Goal: Check status: Check status

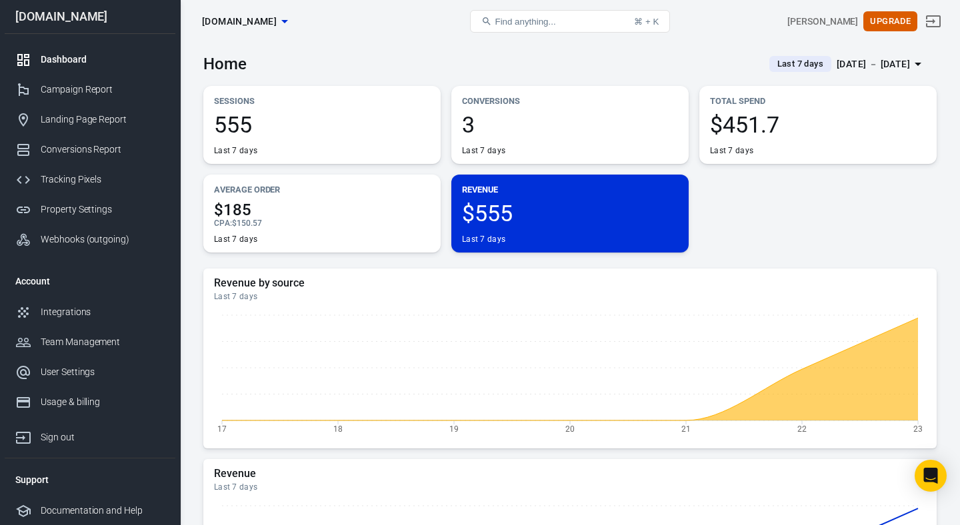
click at [837, 65] on div "[DATE] － [DATE]" at bounding box center [873, 64] width 73 height 17
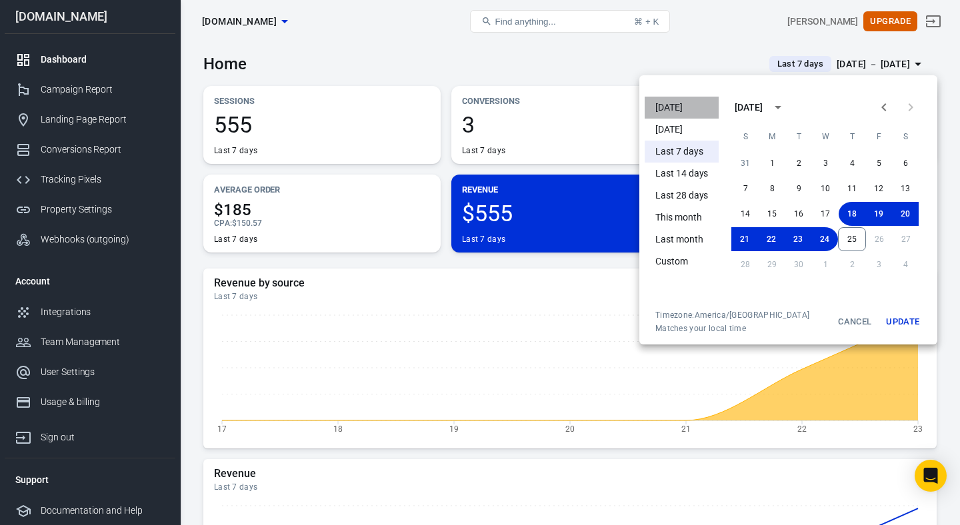
click at [673, 105] on li "[DATE]" at bounding box center [682, 108] width 74 height 22
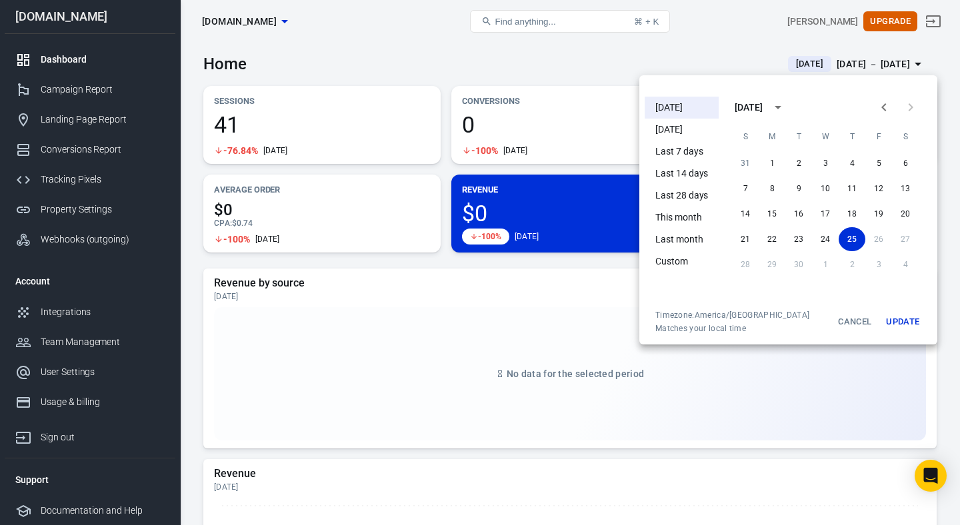
click at [561, 60] on div at bounding box center [480, 262] width 960 height 525
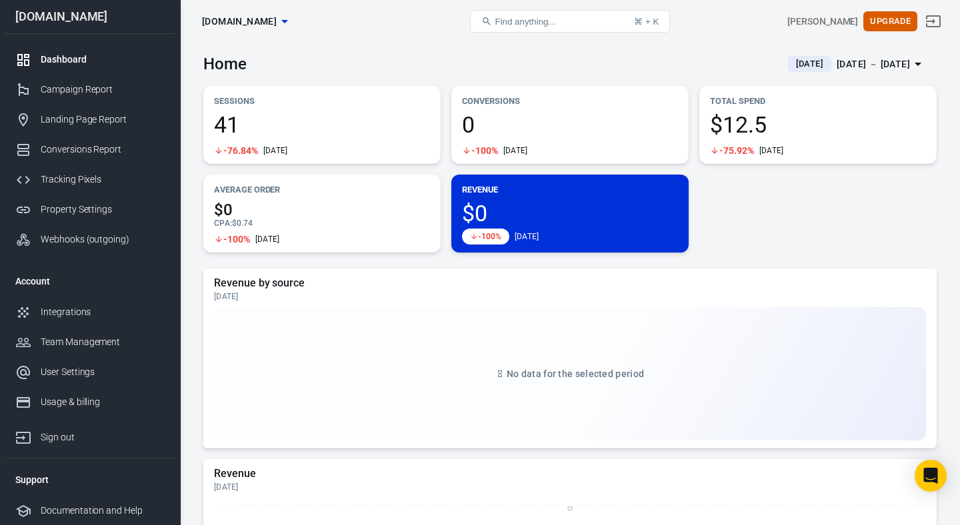
click at [837, 61] on div "[DATE] － [DATE]" at bounding box center [873, 64] width 73 height 17
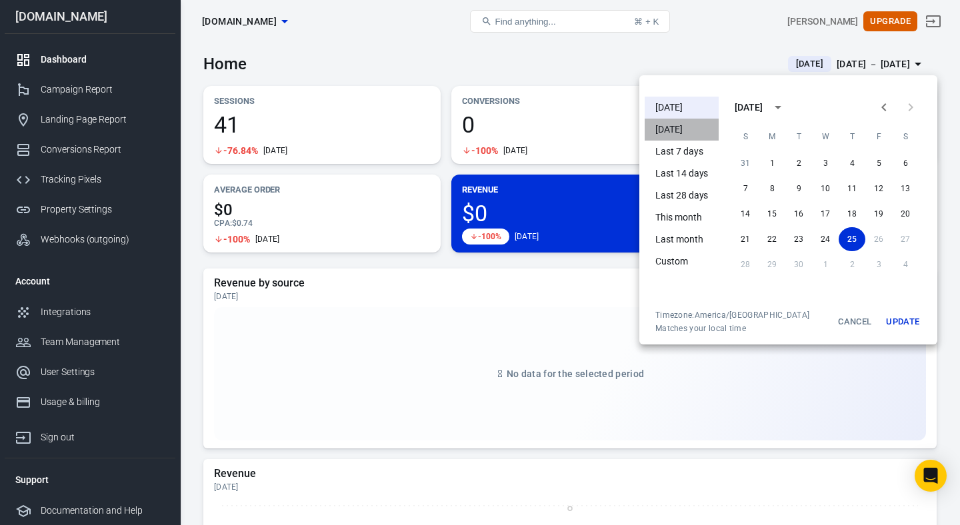
click at [690, 125] on li "[DATE]" at bounding box center [682, 130] width 74 height 22
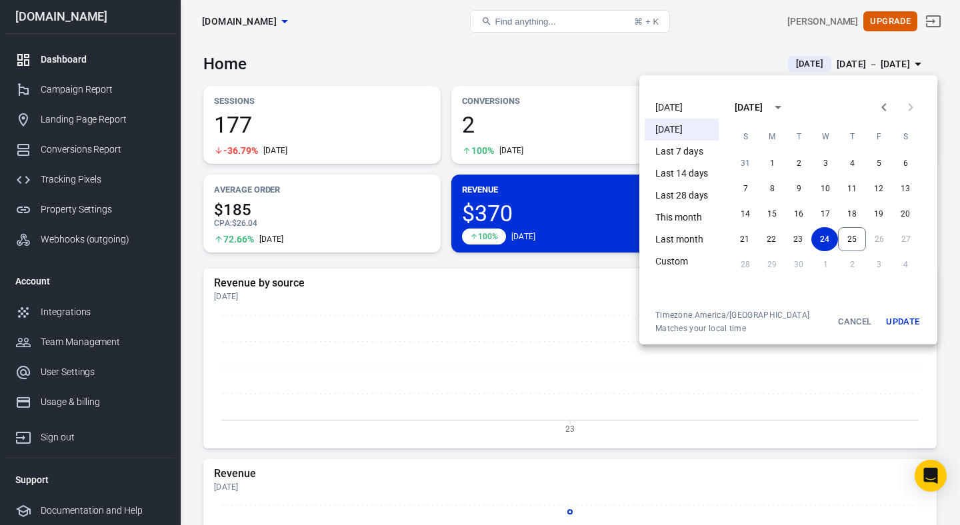
click at [593, 67] on div at bounding box center [480, 262] width 960 height 525
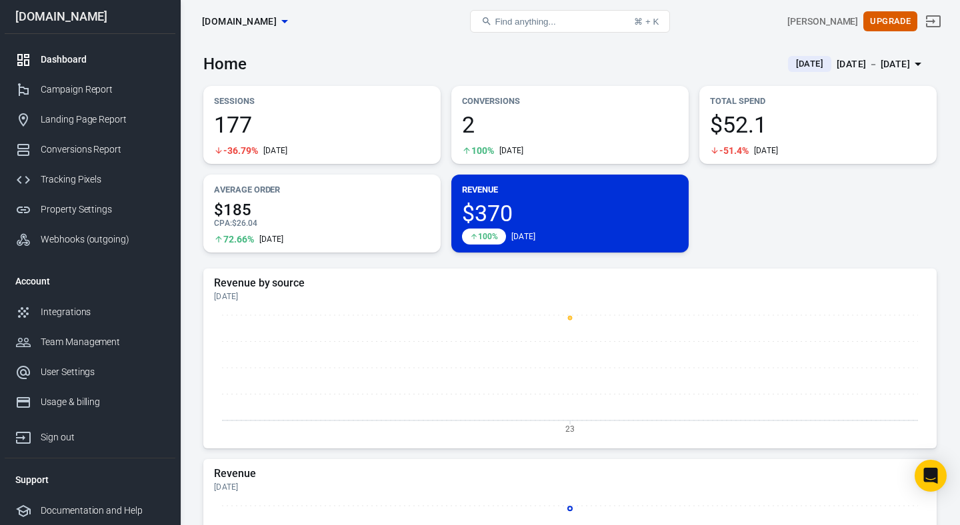
click at [469, 125] on span "2" at bounding box center [570, 124] width 216 height 23
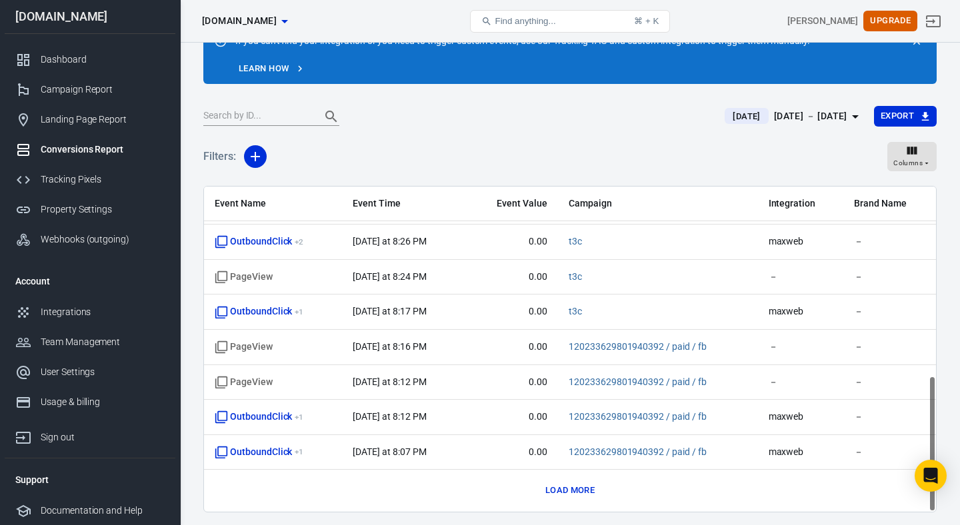
scroll to position [61, 0]
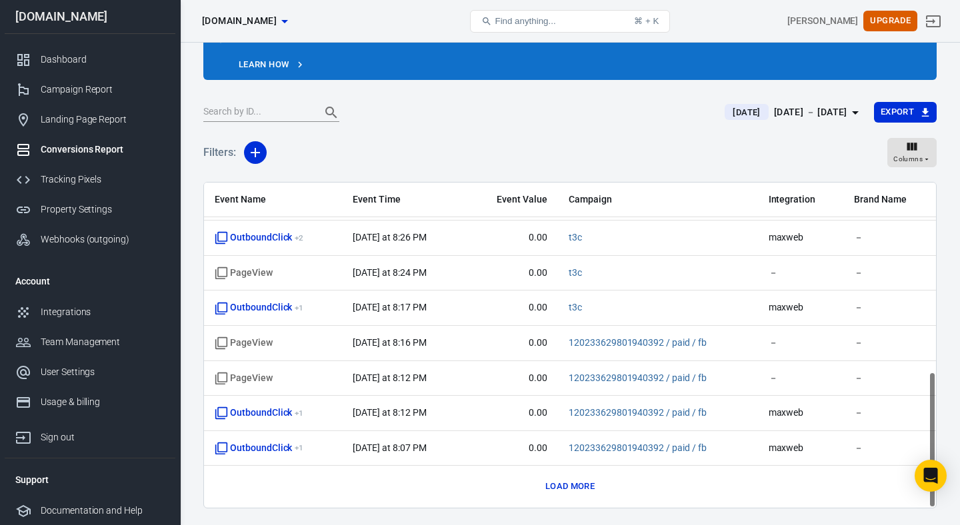
click at [567, 489] on button "Load more" at bounding box center [570, 487] width 56 height 21
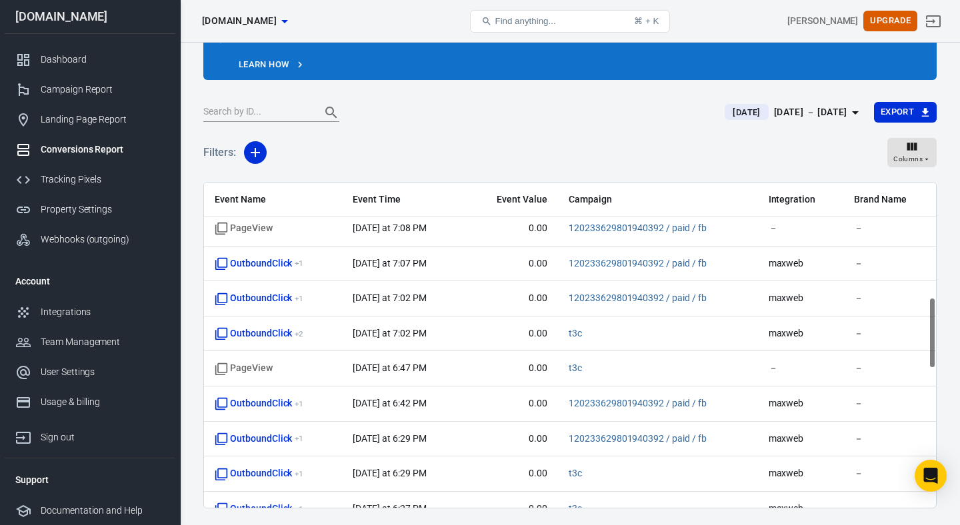
scroll to position [1154, 0]
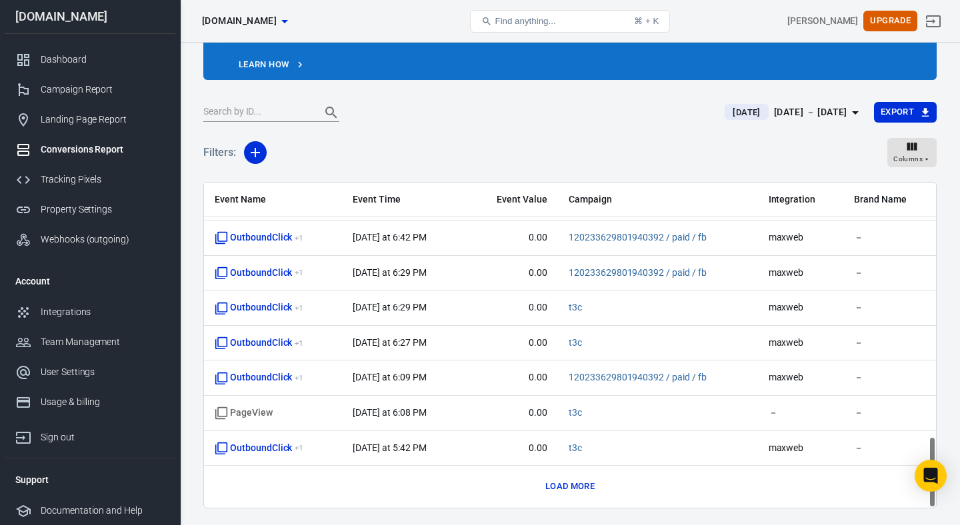
click at [565, 491] on button "Load more" at bounding box center [570, 487] width 56 height 21
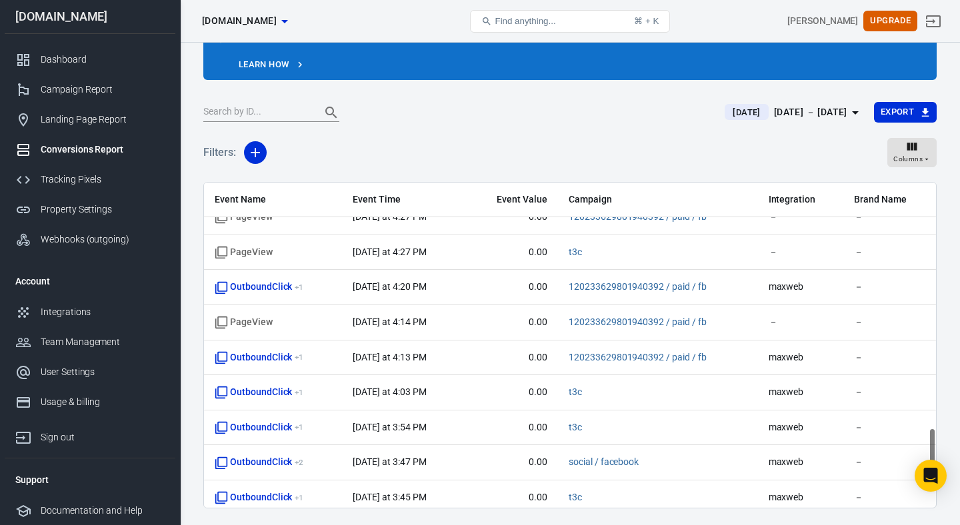
scroll to position [1856, 0]
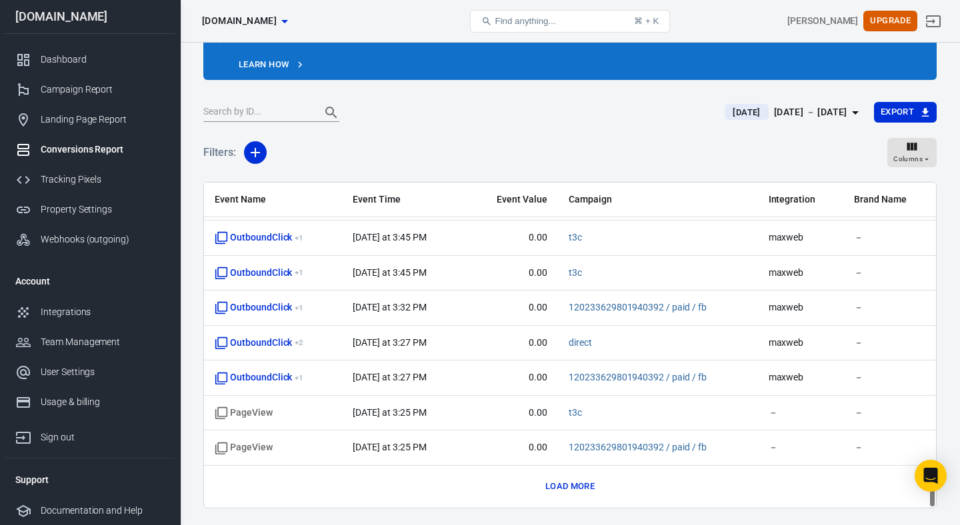
click at [590, 479] on button "Load more" at bounding box center [570, 487] width 56 height 21
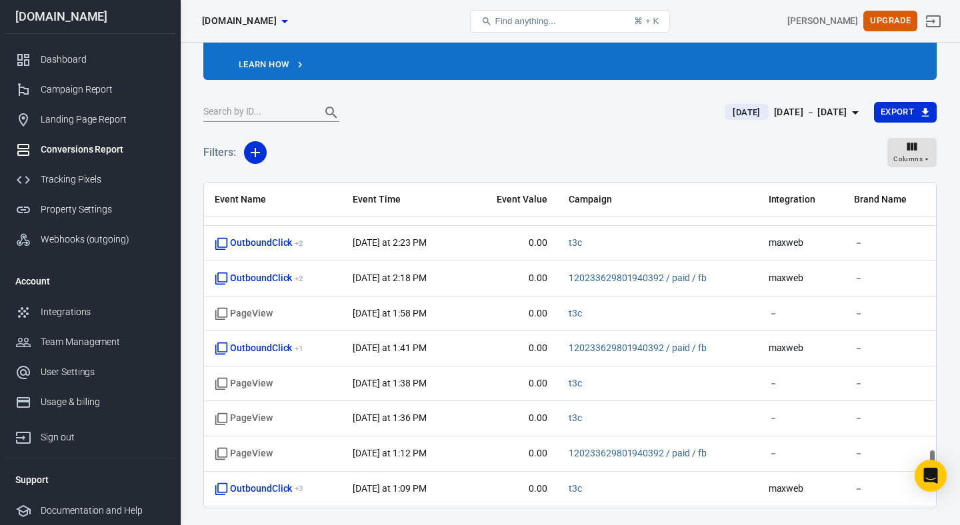
scroll to position [2557, 0]
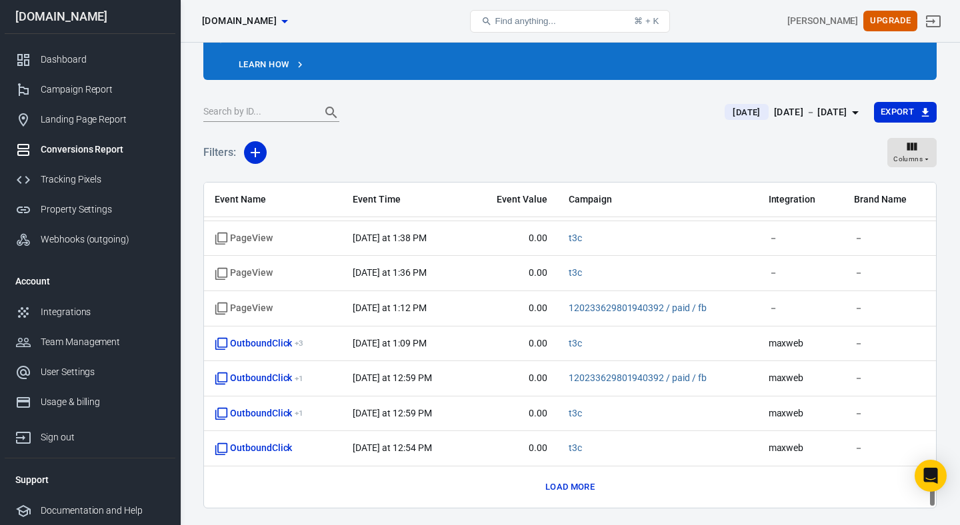
click at [578, 481] on button "Load more" at bounding box center [570, 487] width 56 height 21
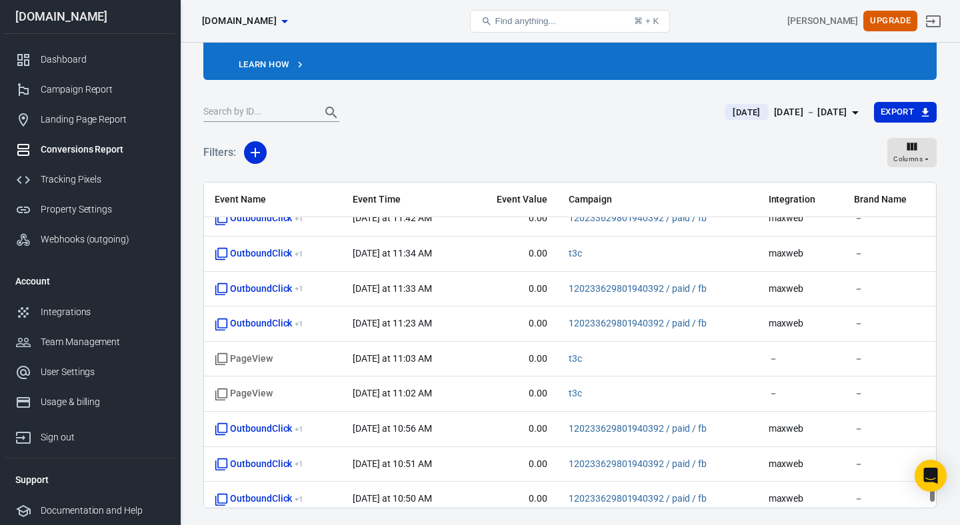
scroll to position [3258, 0]
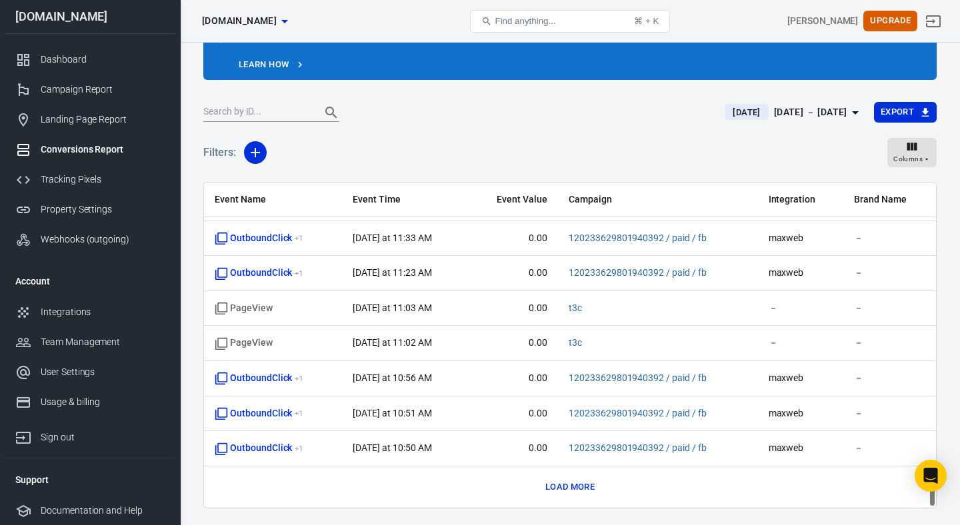
click at [578, 487] on button "Load more" at bounding box center [570, 487] width 56 height 21
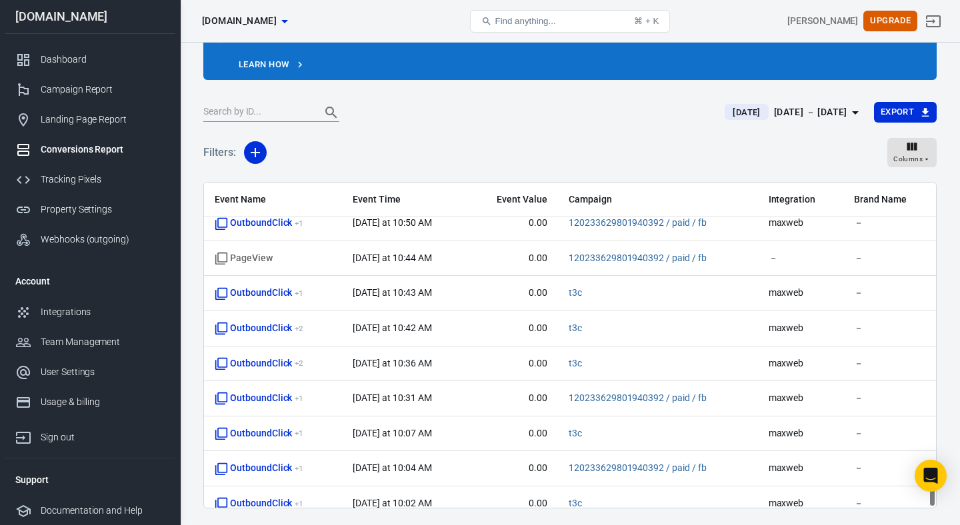
scroll to position [3960, 0]
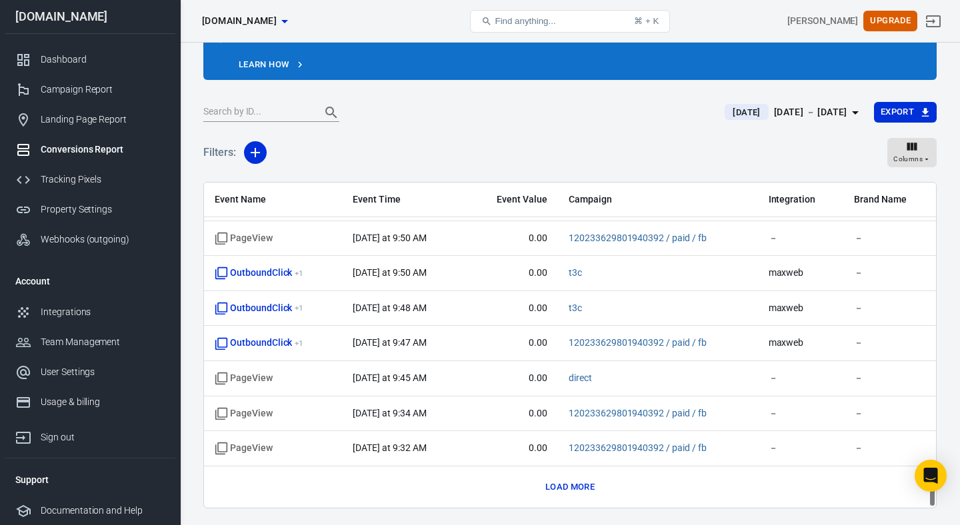
click at [802, 117] on div "[DATE] － [DATE]" at bounding box center [810, 112] width 73 height 17
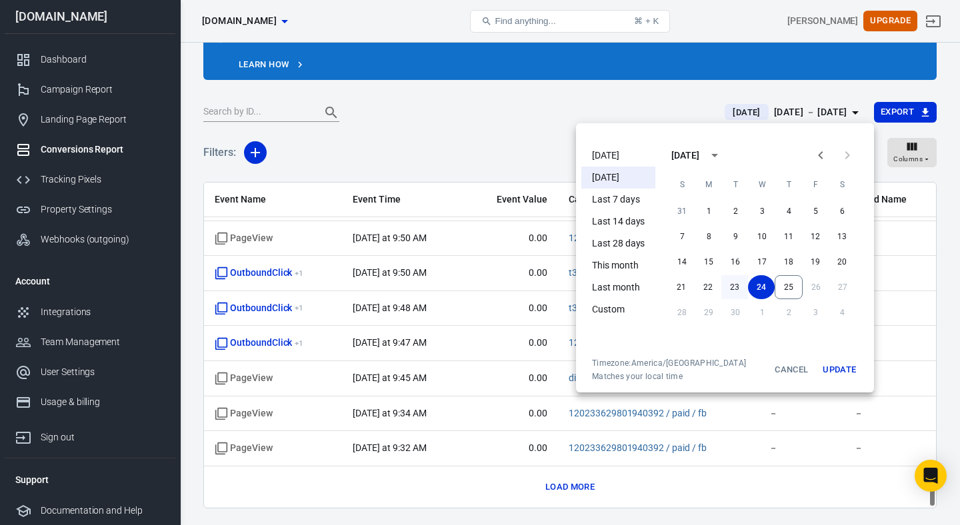
click at [730, 286] on button "23" at bounding box center [735, 287] width 27 height 24
click at [824, 373] on button "Update" at bounding box center [839, 370] width 43 height 24
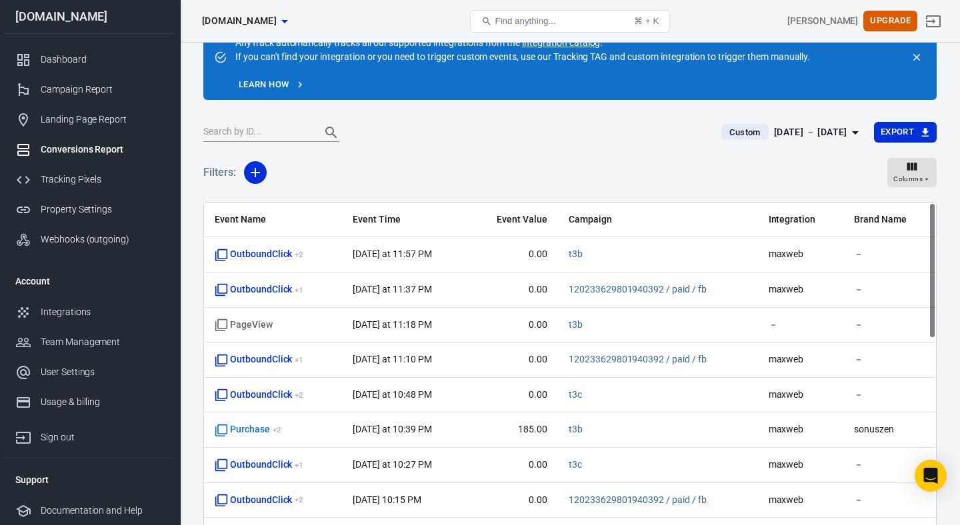
scroll to position [102, 0]
